Goal: Information Seeking & Learning: Learn about a topic

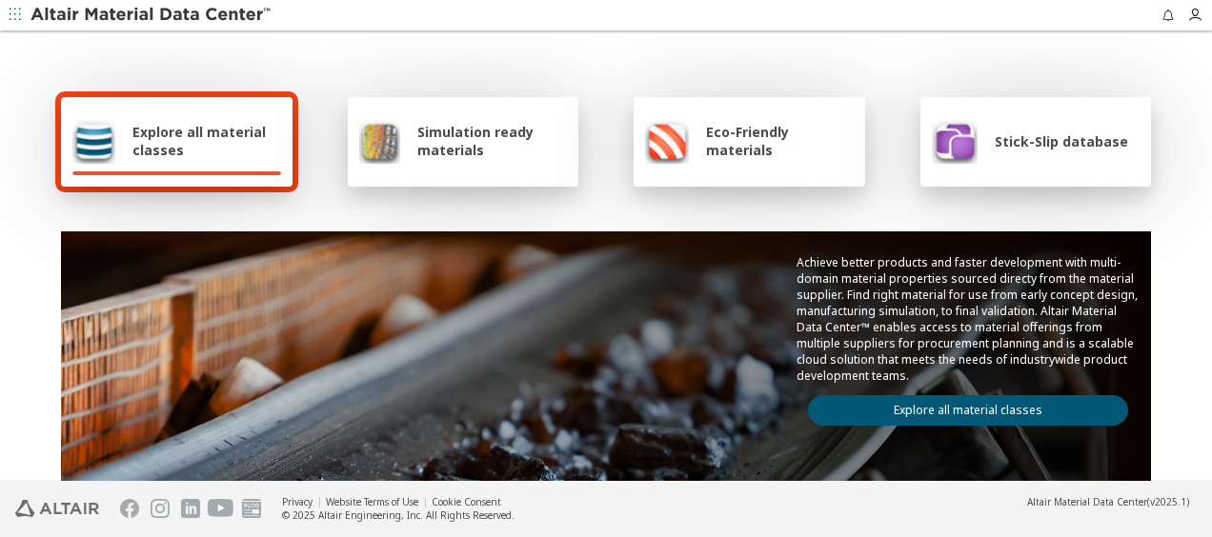
click at [249, 138] on span "Explore all material classes" at bounding box center [206, 141] width 149 height 36
click at [905, 398] on link "Explore all material classes" at bounding box center [968, 410] width 320 height 30
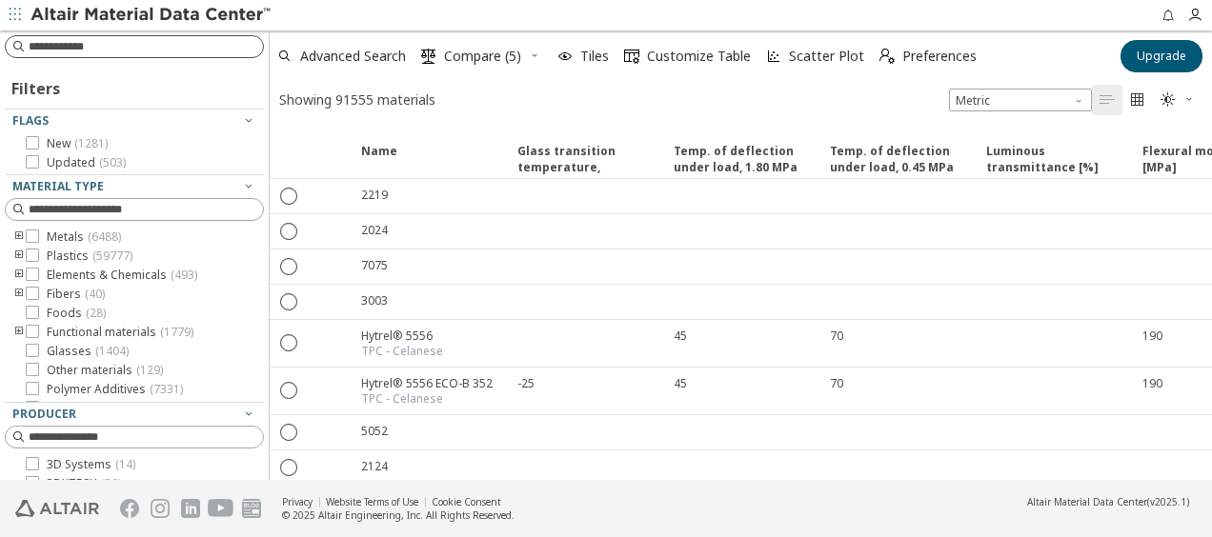
click at [116, 46] on input at bounding box center [146, 46] width 234 height 19
click at [118, 48] on input at bounding box center [136, 46] width 255 height 21
type input "*****"
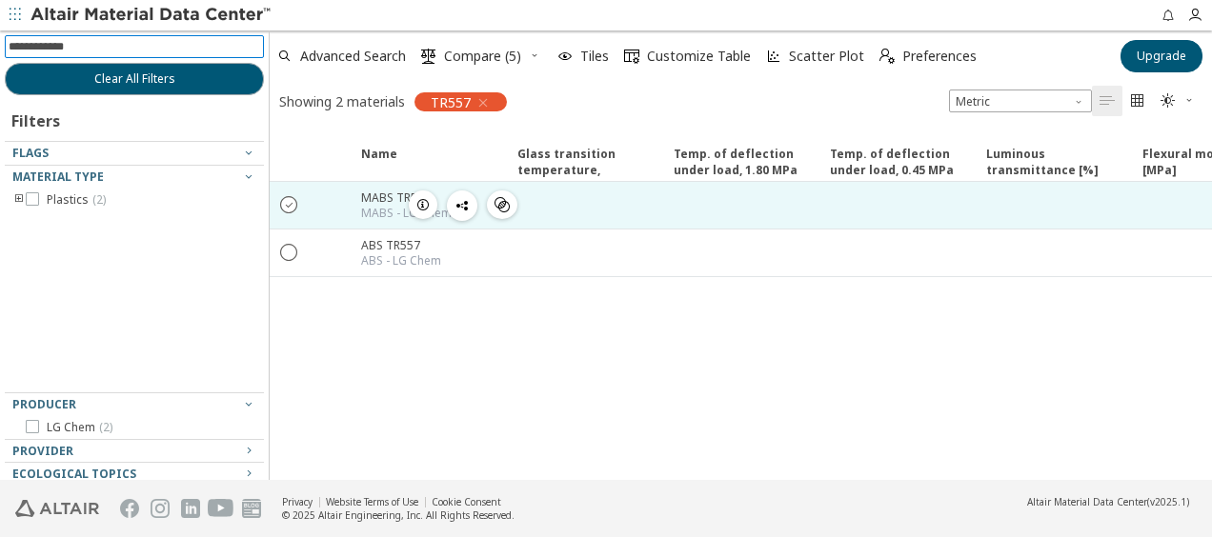
click at [283, 206] on icon "" at bounding box center [289, 203] width 17 height 17
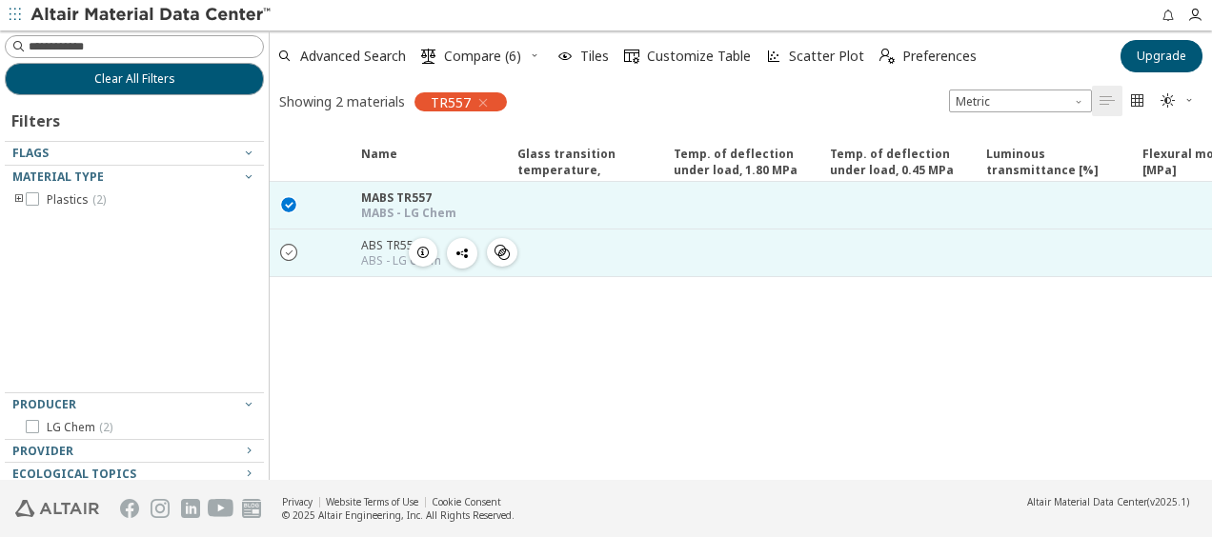
click at [285, 245] on icon "" at bounding box center [289, 251] width 17 height 17
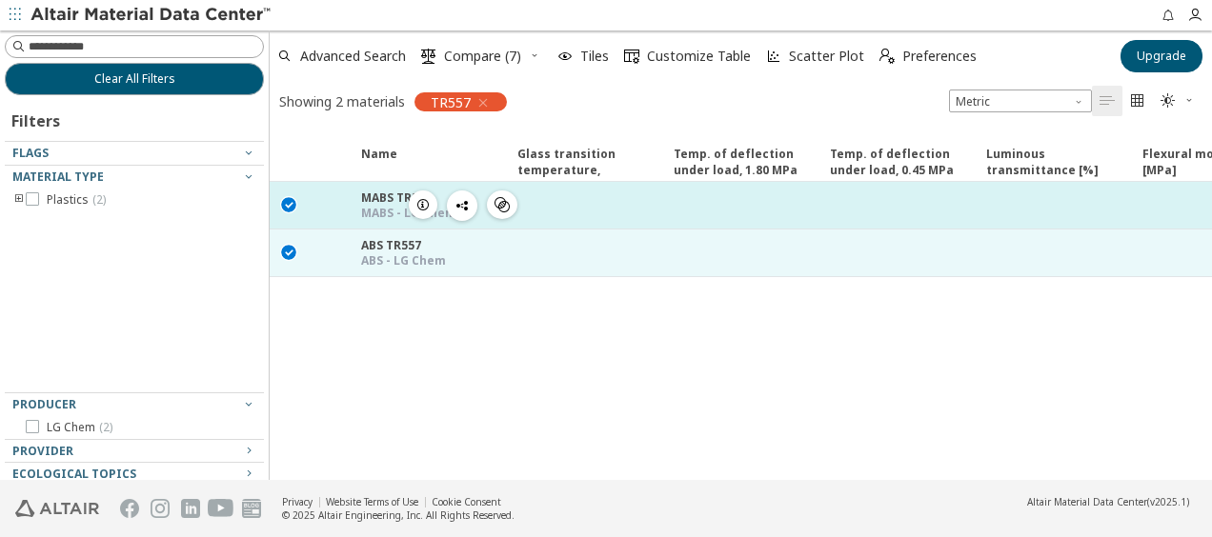
click at [422, 205] on icon "button" at bounding box center [422, 204] width 15 height 15
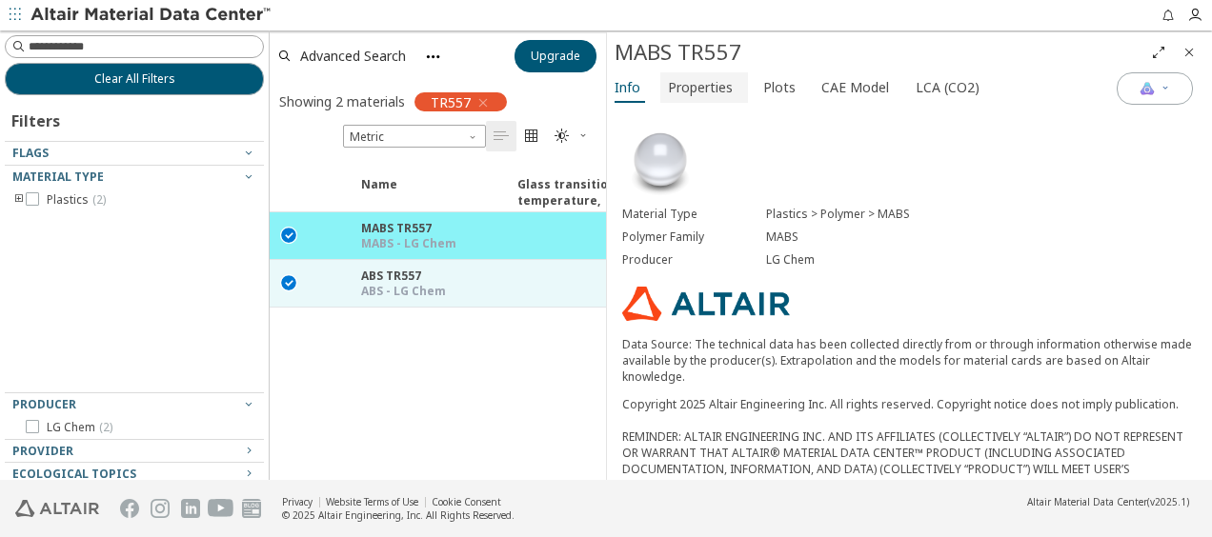
click at [694, 83] on span "Properties" at bounding box center [700, 87] width 65 height 30
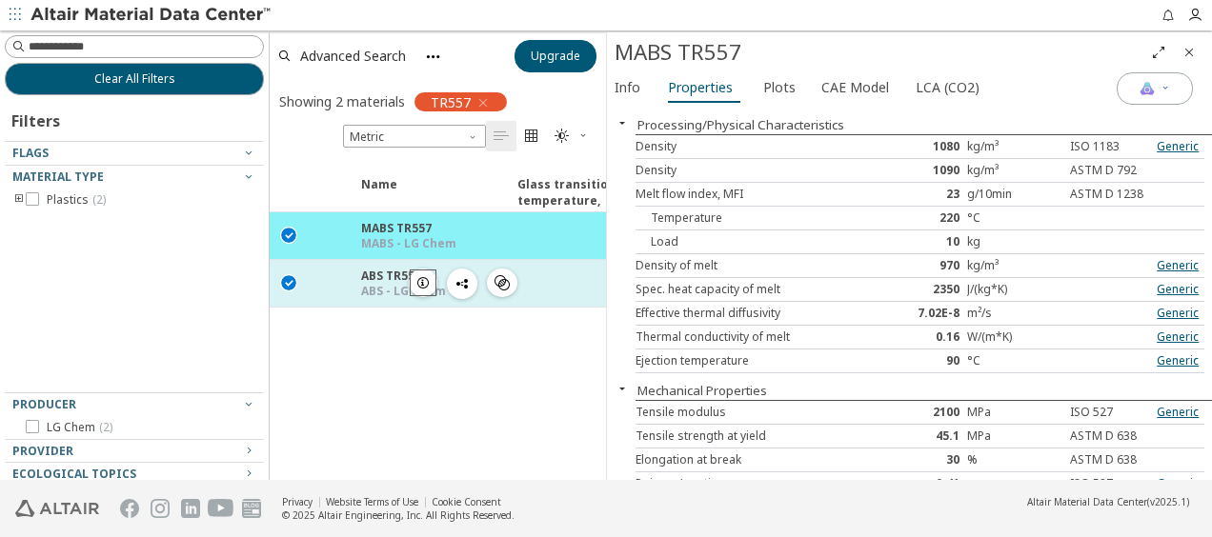
click at [415, 280] on icon "button" at bounding box center [422, 282] width 15 height 15
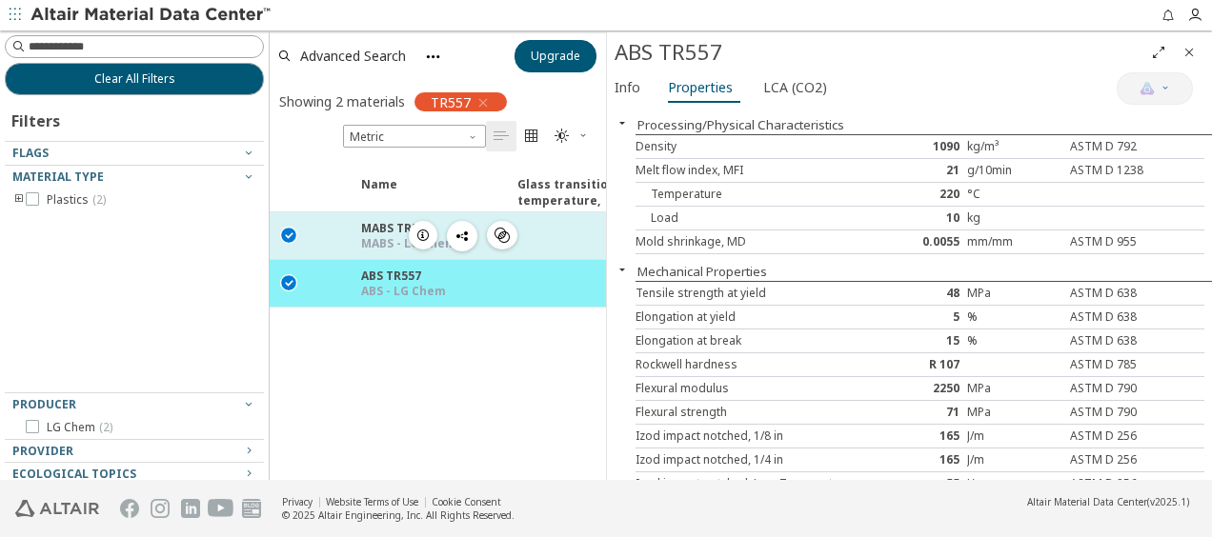
click at [415, 232] on icon "button" at bounding box center [422, 235] width 15 height 15
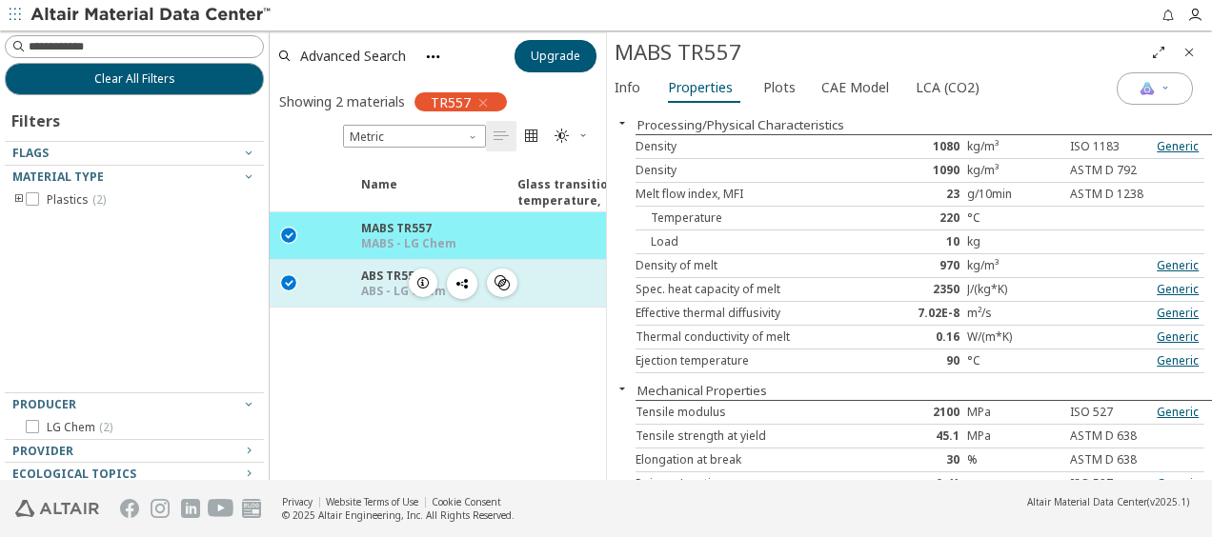
click at [420, 279] on icon "button" at bounding box center [422, 282] width 15 height 15
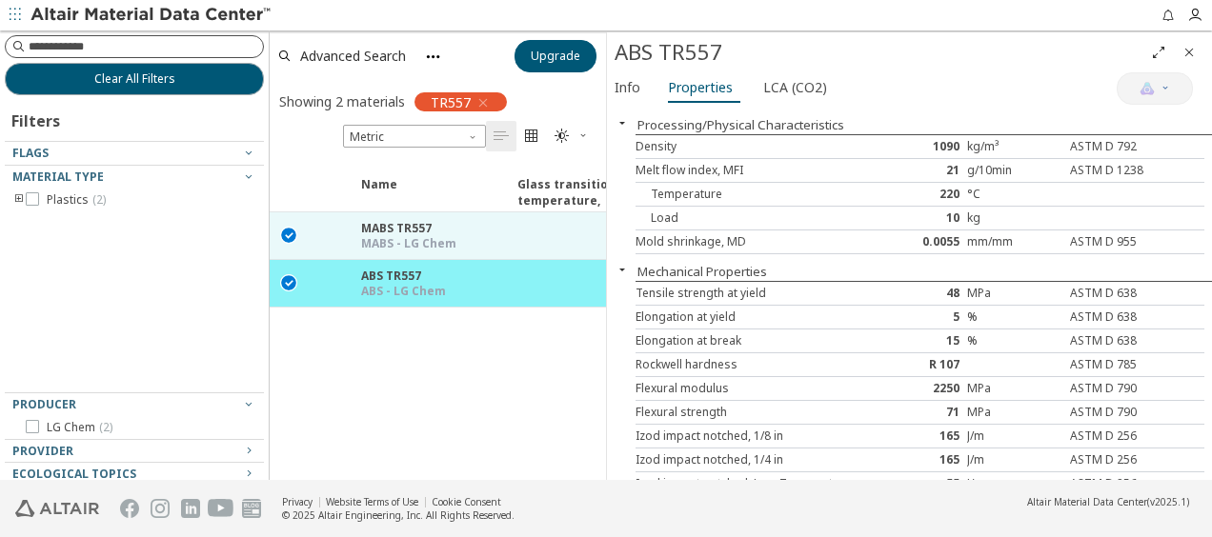
click at [93, 49] on input at bounding box center [146, 46] width 234 height 19
paste input "*******"
drag, startPoint x: 6, startPoint y: 50, endPoint x: -4, endPoint y: 46, distance: 10.3
click at [0, 46] on html "Feedback ******* Clear All Filters Filters Flags Material Type Plastics ( 2 ) P…" at bounding box center [606, 268] width 1212 height 537
type input "****"
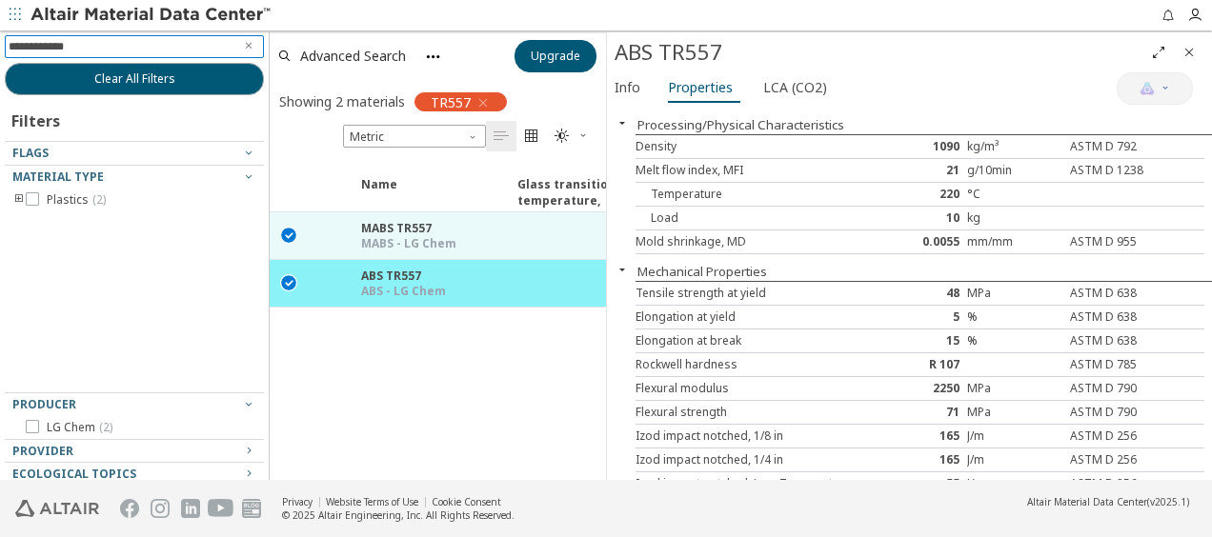
click at [486, 103] on icon "button" at bounding box center [482, 102] width 15 height 15
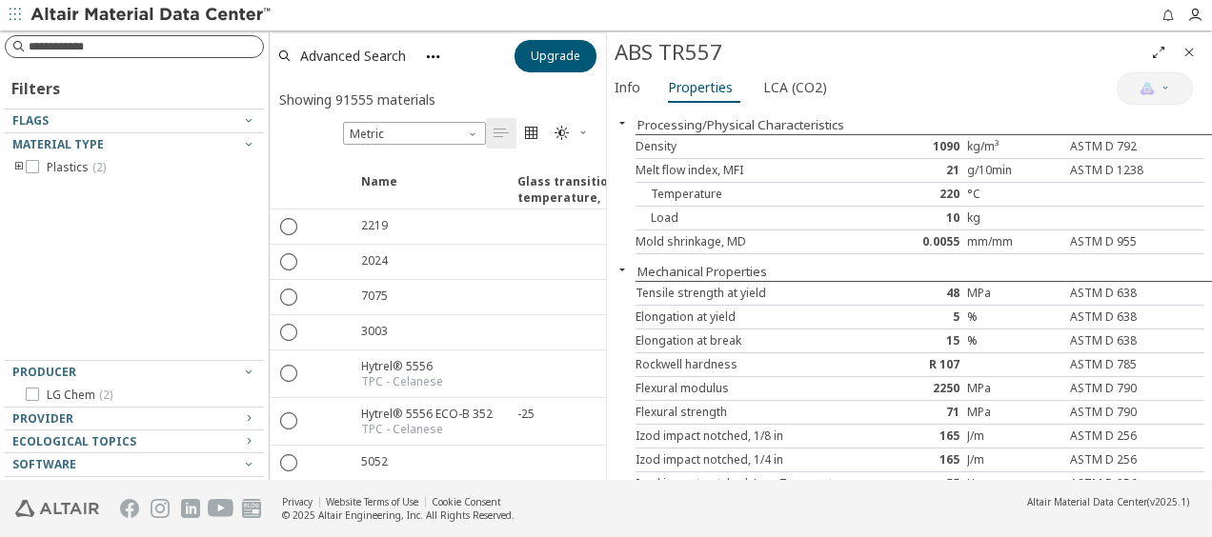
click at [70, 49] on input at bounding box center [146, 46] width 234 height 19
paste input "*******"
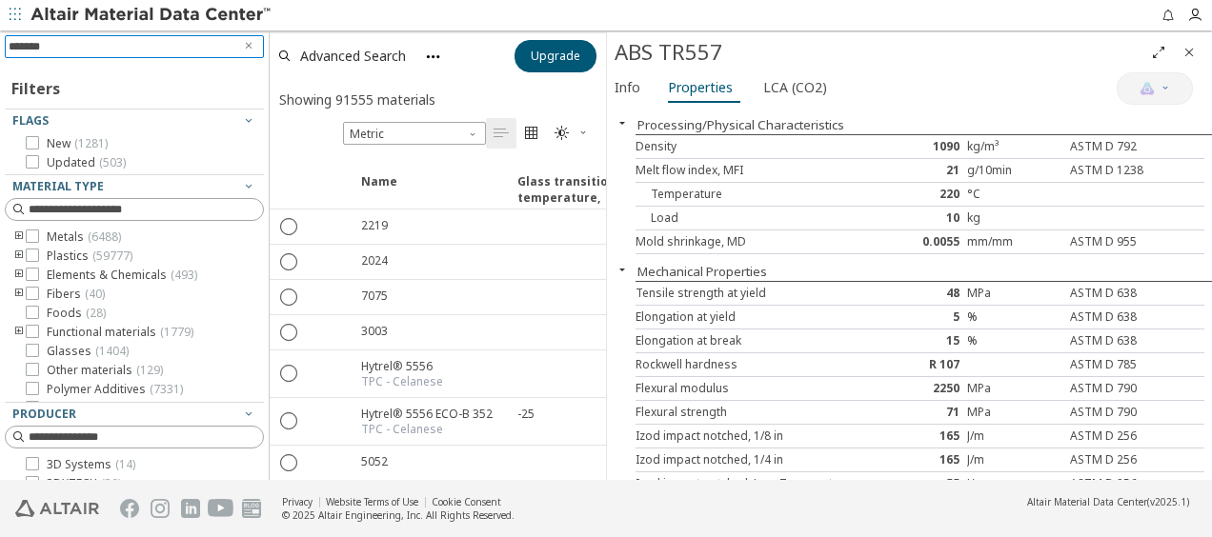
click at [70, 49] on input "*******" at bounding box center [121, 46] width 225 height 21
click at [27, 48] on input "*******" at bounding box center [121, 46] width 225 height 21
type input "****"
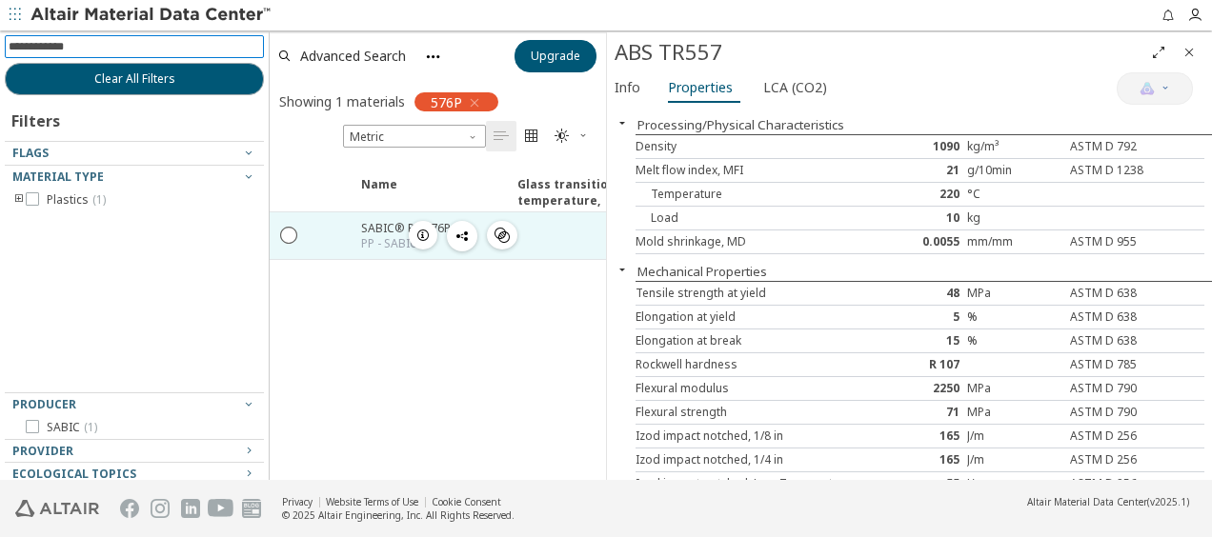
click at [419, 234] on icon "button" at bounding box center [422, 235] width 15 height 15
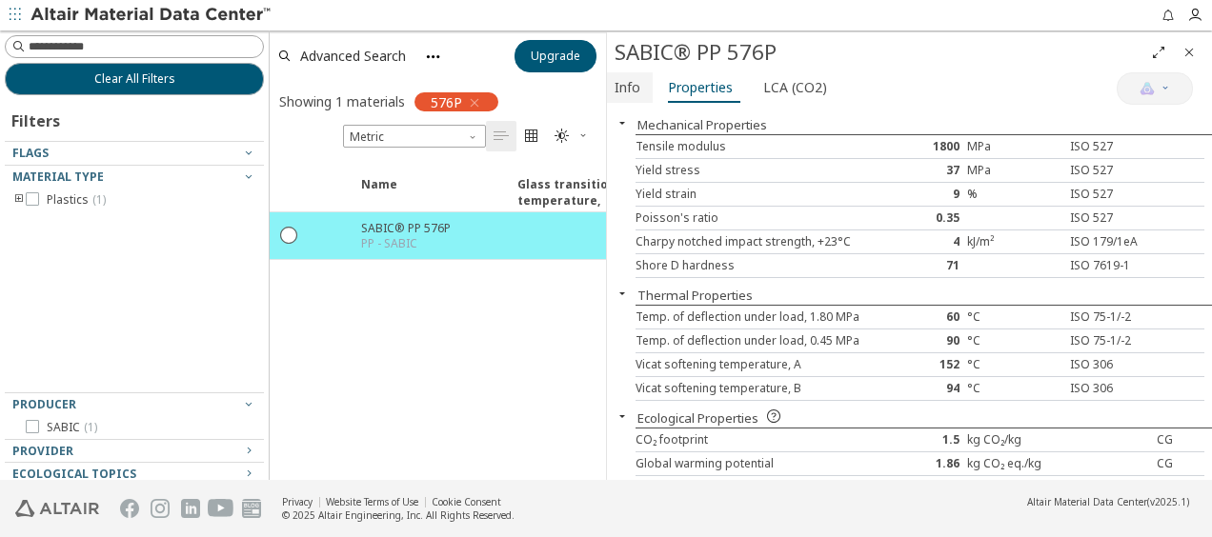
click at [628, 86] on span "Info" at bounding box center [627, 87] width 26 height 30
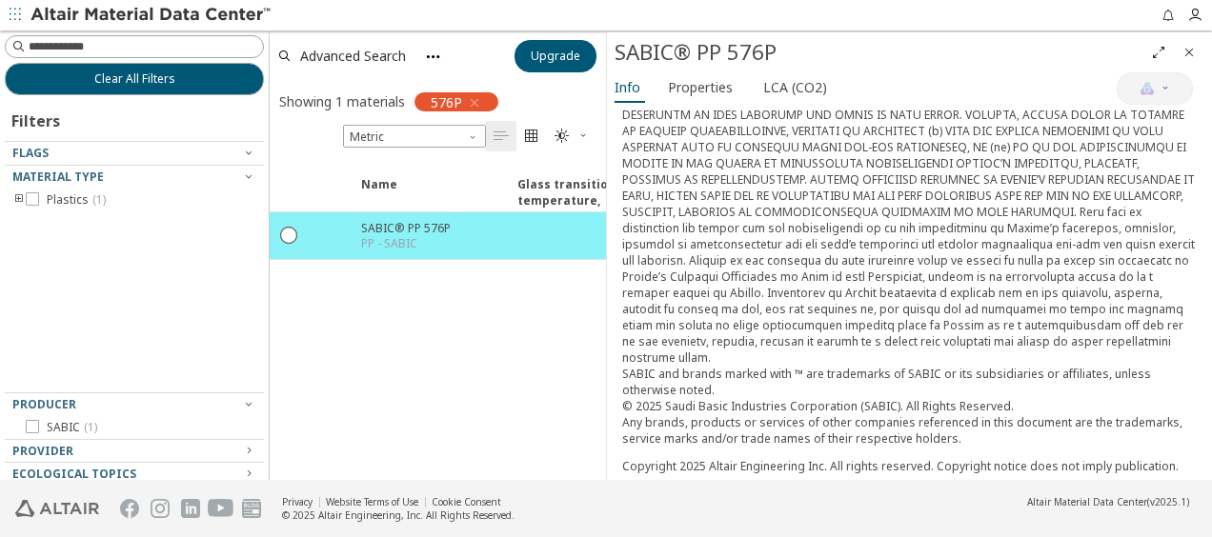
scroll to position [45, 0]
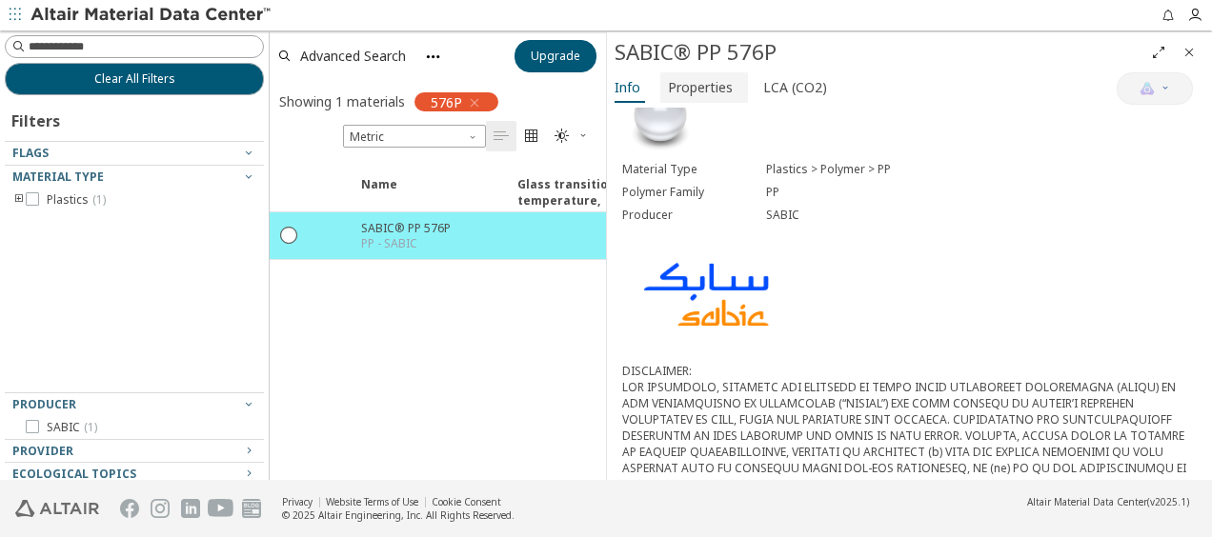
click at [709, 88] on span "Properties" at bounding box center [700, 87] width 65 height 30
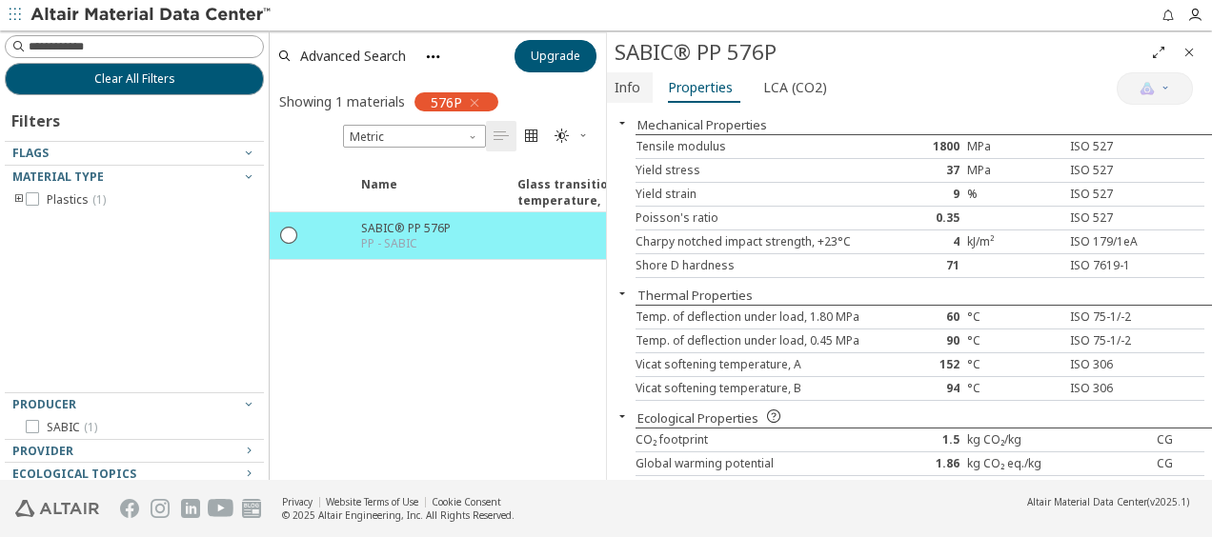
click at [638, 88] on span "Info" at bounding box center [627, 87] width 26 height 30
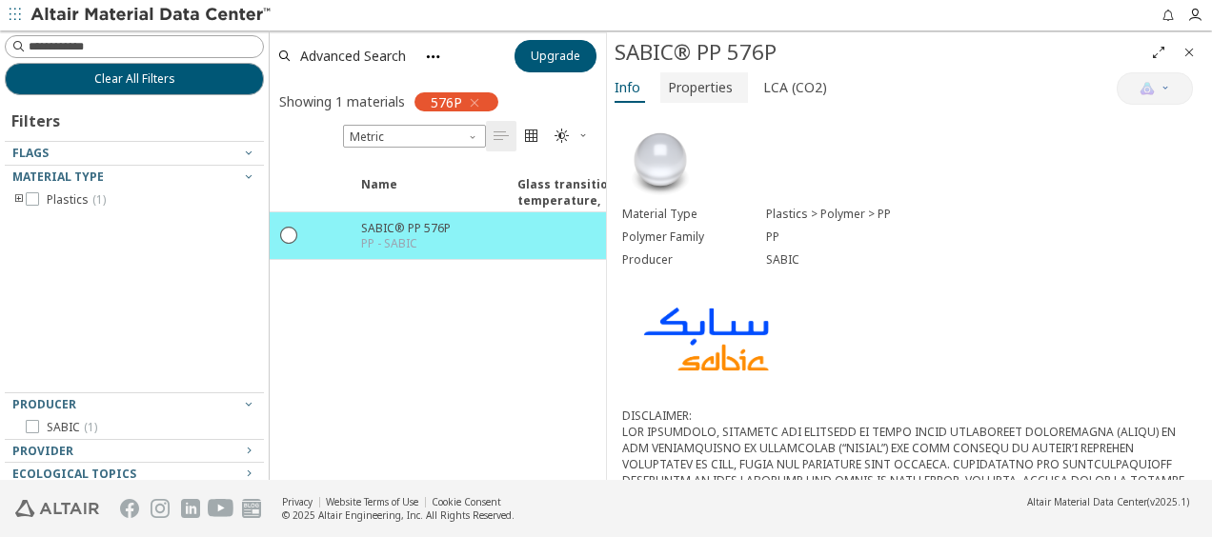
click at [702, 87] on span "Properties" at bounding box center [700, 87] width 65 height 30
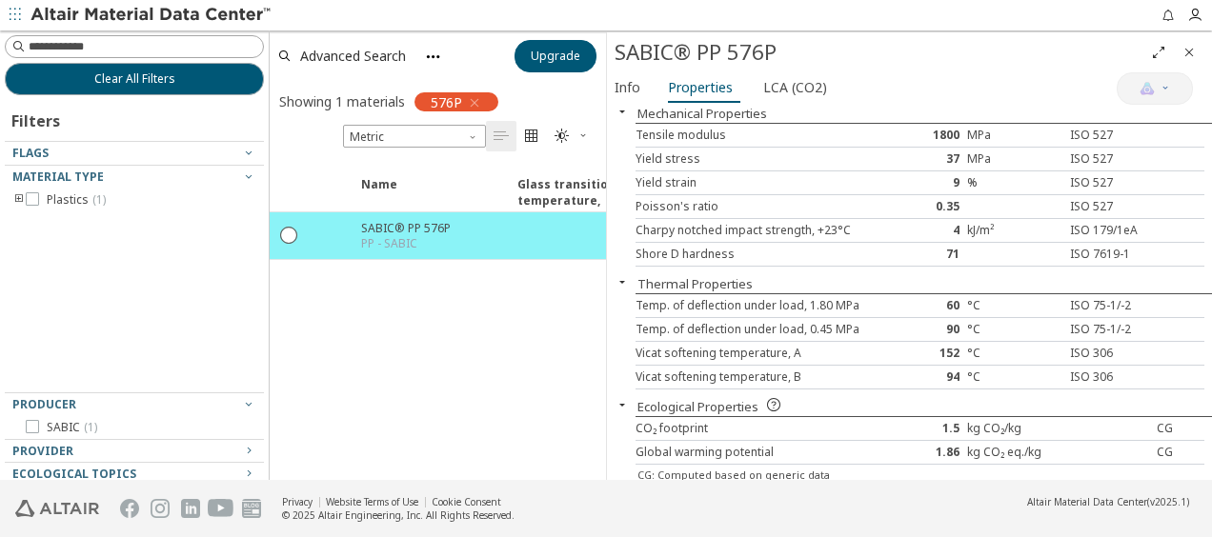
scroll to position [17, 0]
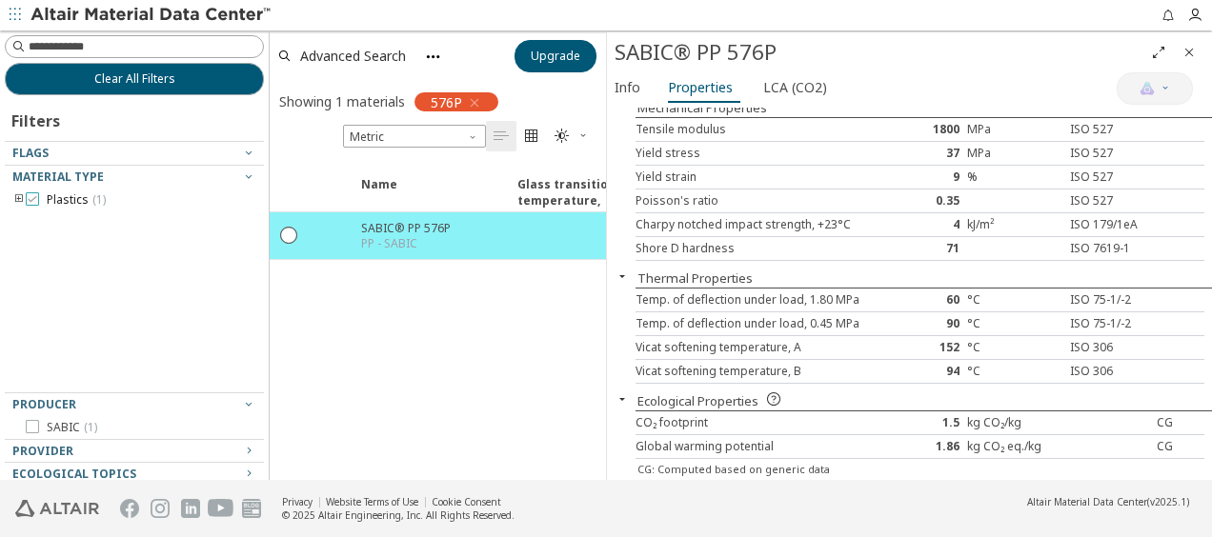
click at [26, 198] on icon at bounding box center [32, 198] width 13 height 13
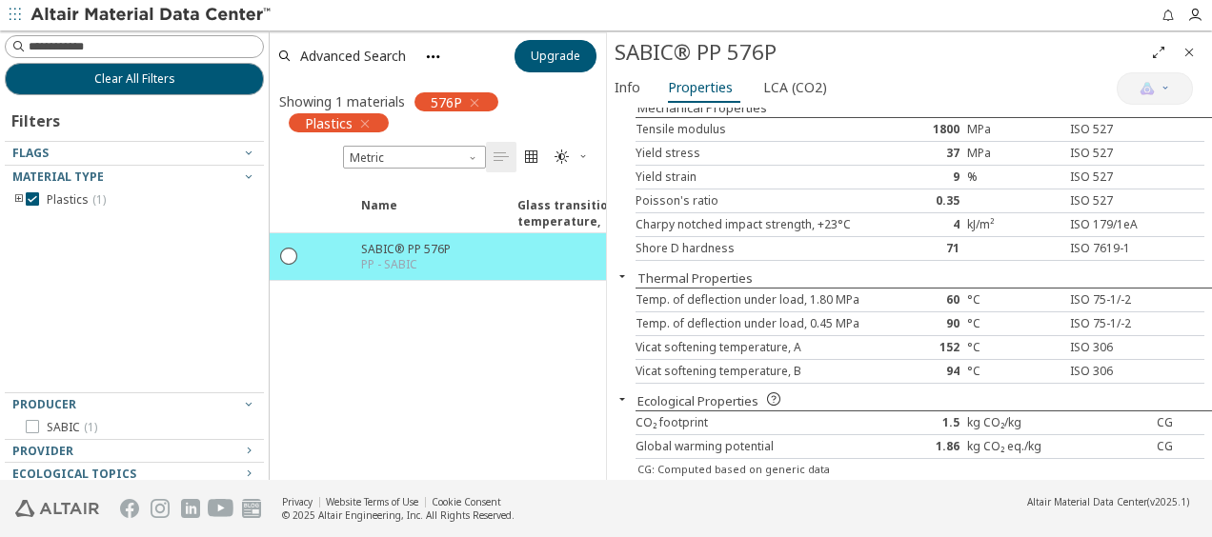
click at [474, 104] on icon "button" at bounding box center [474, 102] width 15 height 15
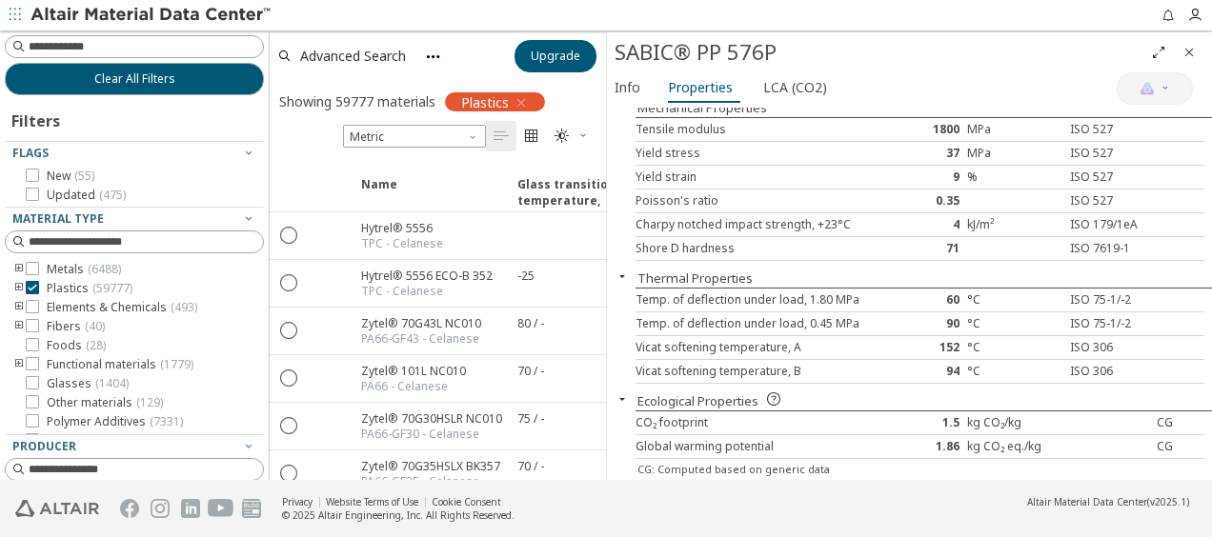
click at [17, 288] on icon "toogle group" at bounding box center [18, 288] width 13 height 15
click at [49, 306] on icon "toogle group" at bounding box center [47, 307] width 13 height 15
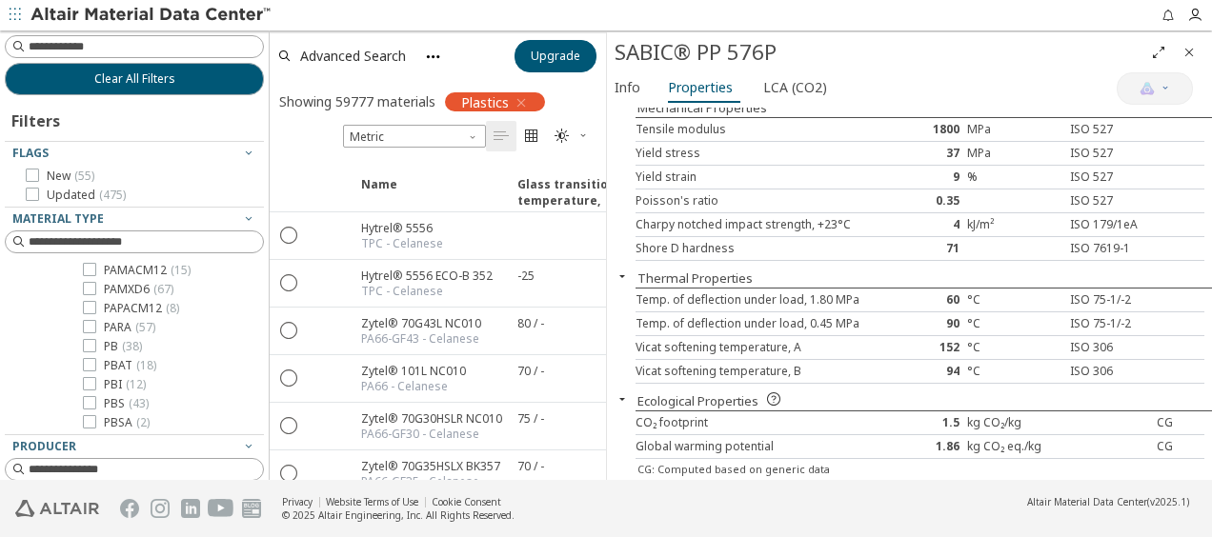
scroll to position [1335, 0]
click at [94, 274] on icon at bounding box center [89, 267] width 13 height 13
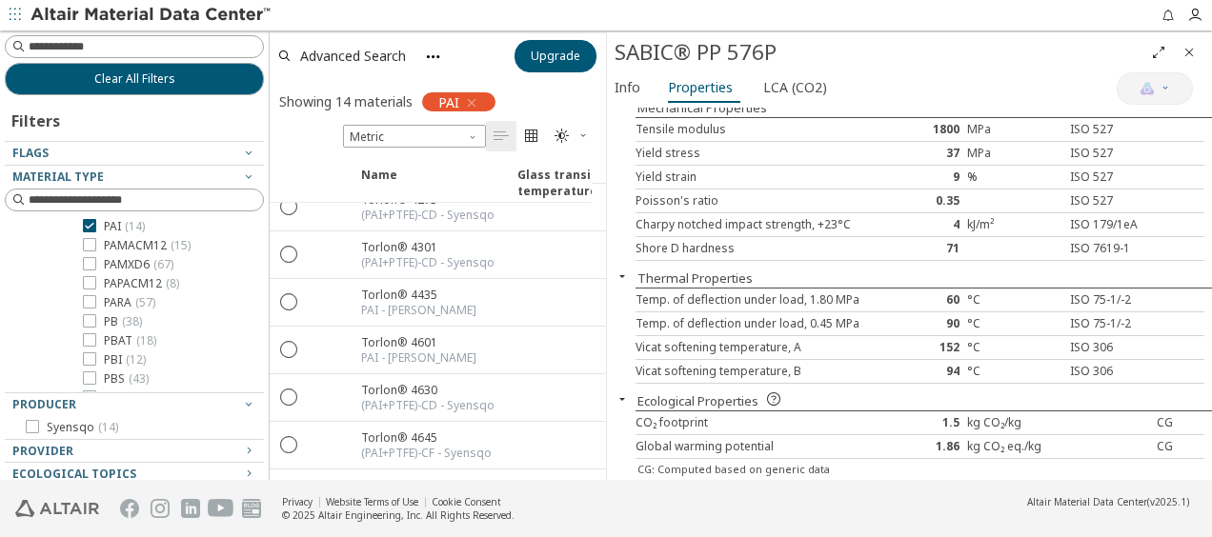
scroll to position [381, 0]
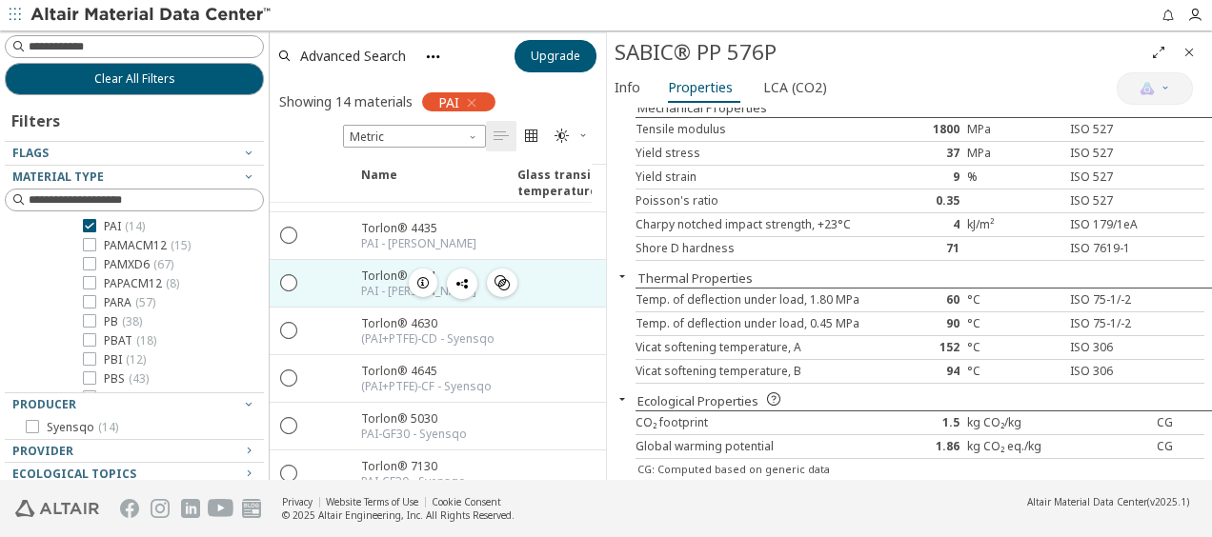
click at [379, 268] on div "Torlon® 4601" at bounding box center [418, 276] width 115 height 16
click at [421, 275] on icon "button" at bounding box center [422, 282] width 15 height 15
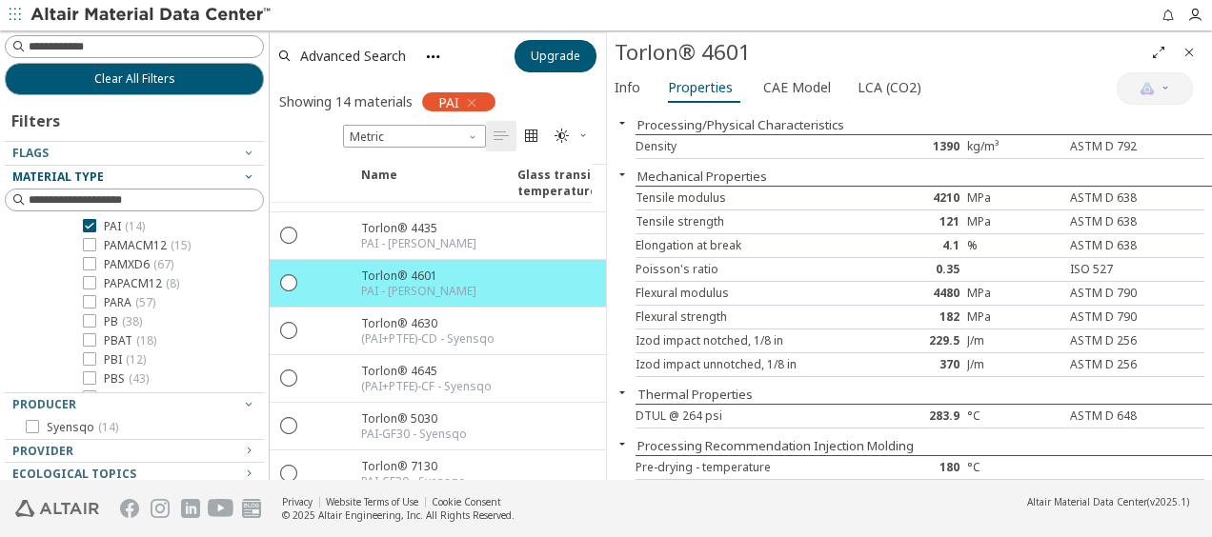
click at [241, 173] on icon "button" at bounding box center [248, 176] width 15 height 15
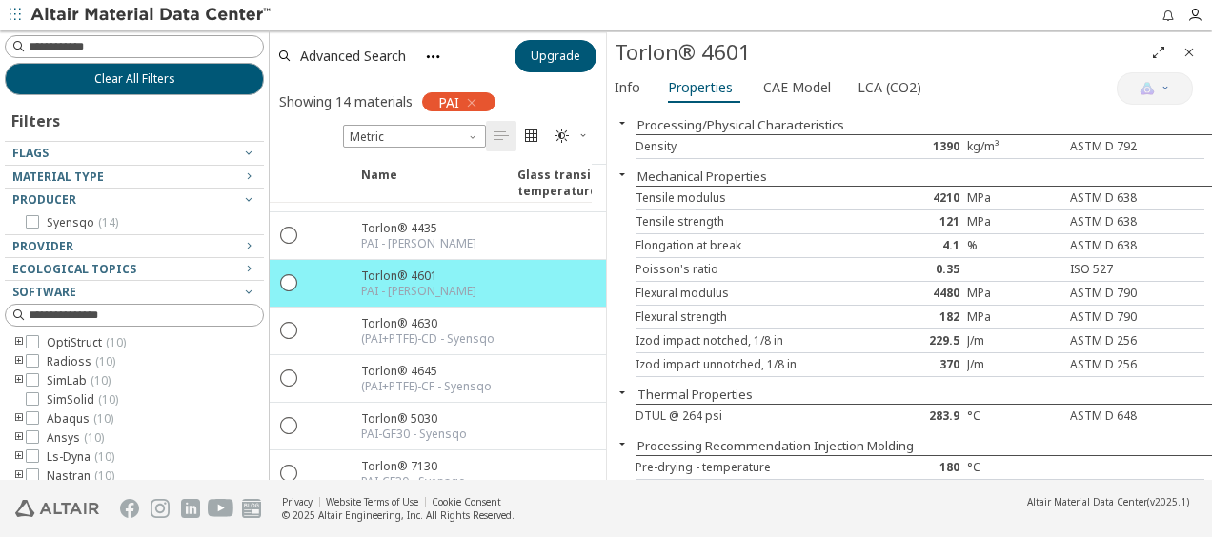
click at [469, 103] on icon "button" at bounding box center [471, 102] width 15 height 15
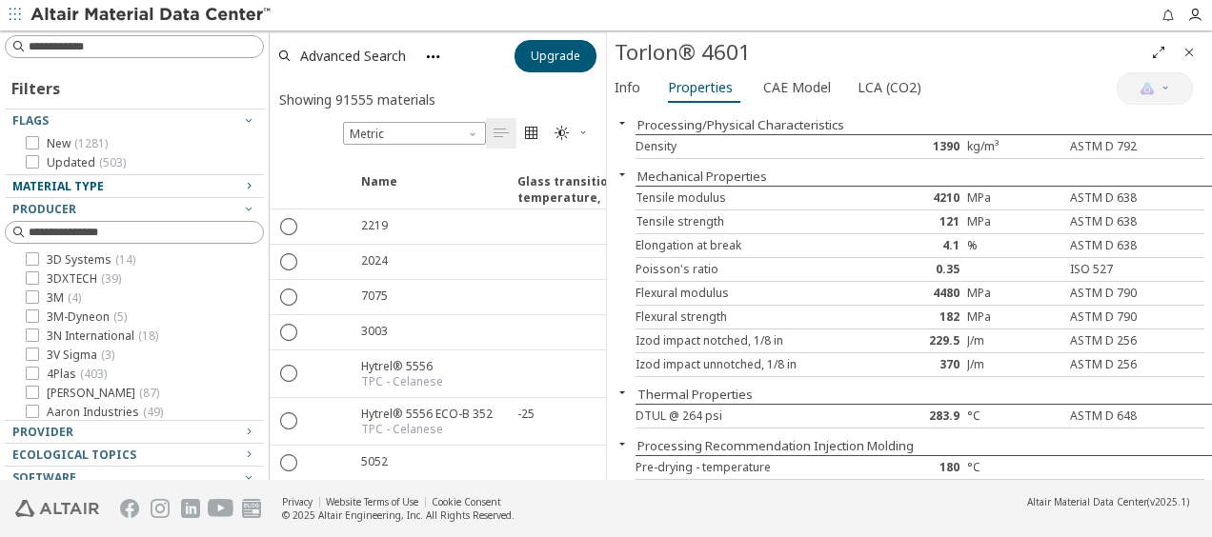
click at [241, 184] on icon "button" at bounding box center [248, 185] width 15 height 15
